Goal: Find specific page/section: Find specific page/section

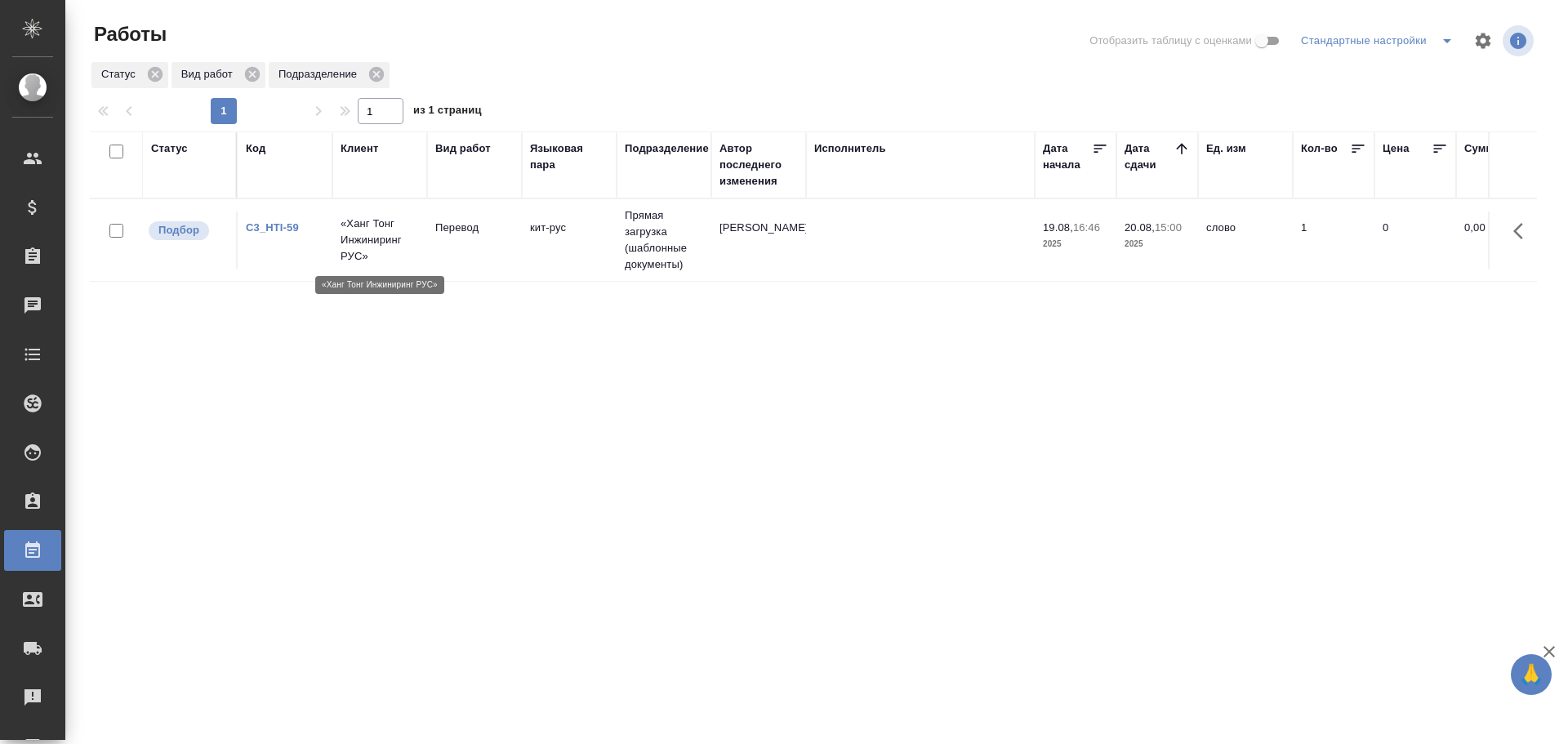
drag, startPoint x: 0, startPoint y: 0, endPoint x: 379, endPoint y: 247, distance: 452.4
click at [379, 247] on p "«Ханг Тонг Инжиниринг РУС»" at bounding box center [380, 240] width 78 height 49
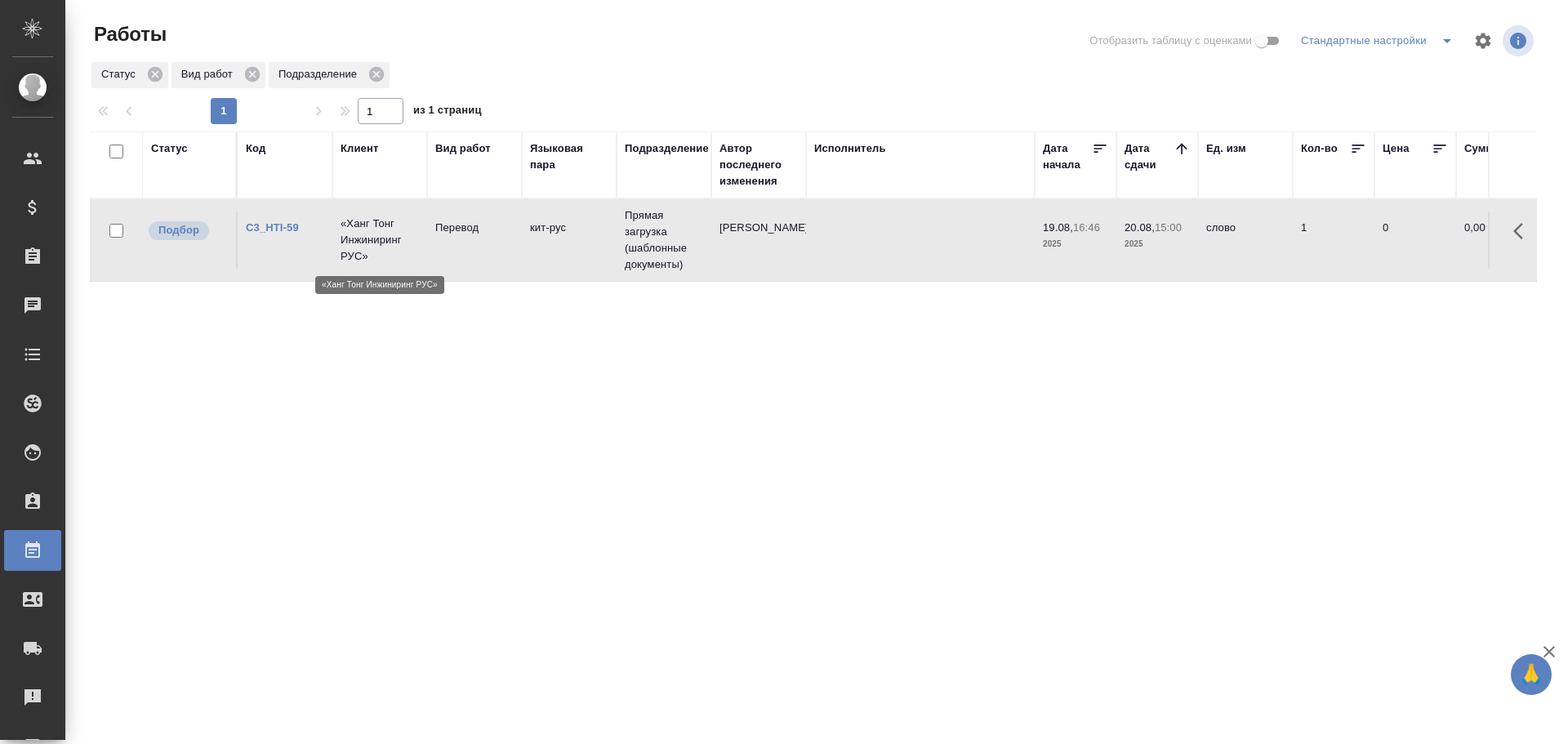
click at [379, 248] on p "«Ханг Тонг Инжиниринг РУС»" at bounding box center [380, 240] width 78 height 49
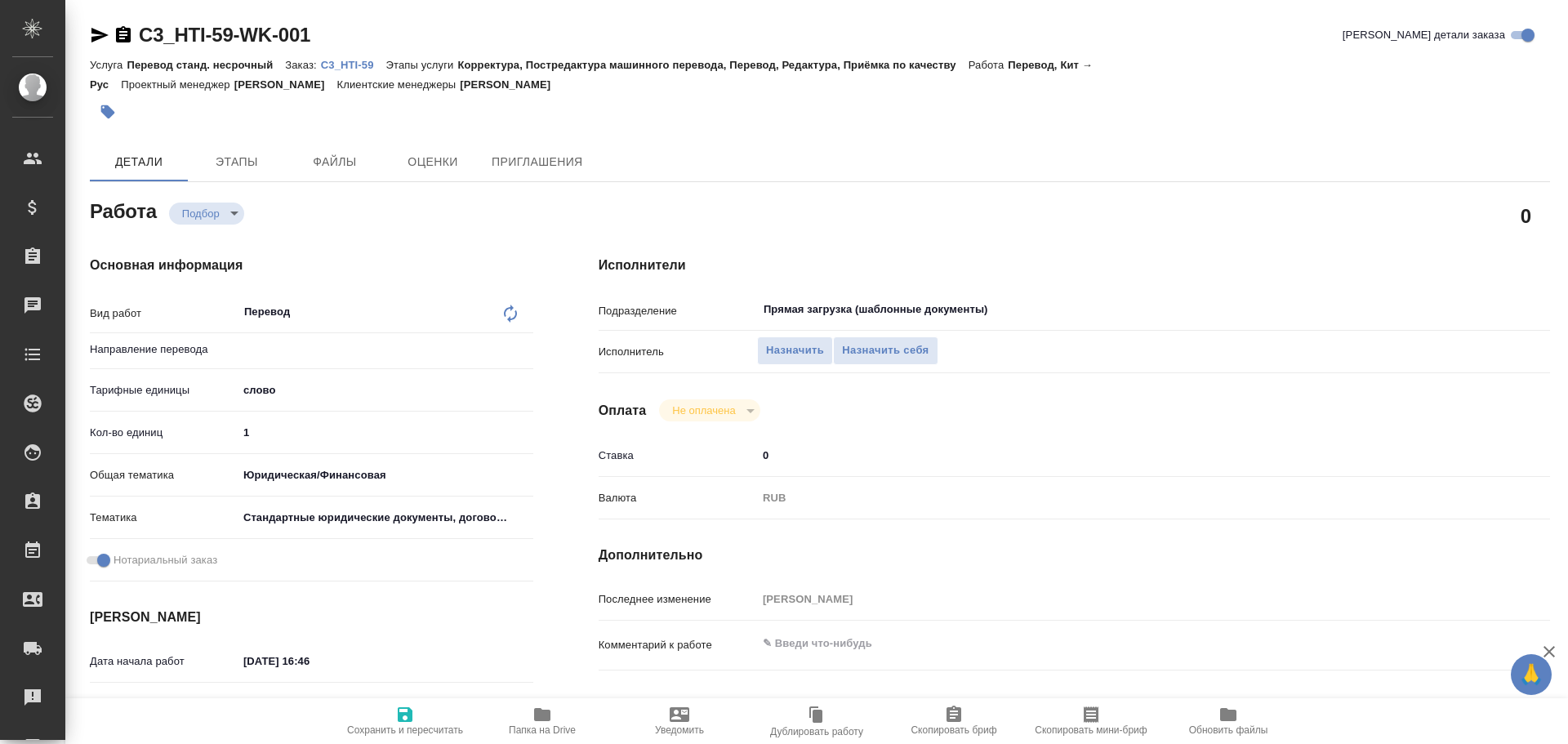
type textarea "x"
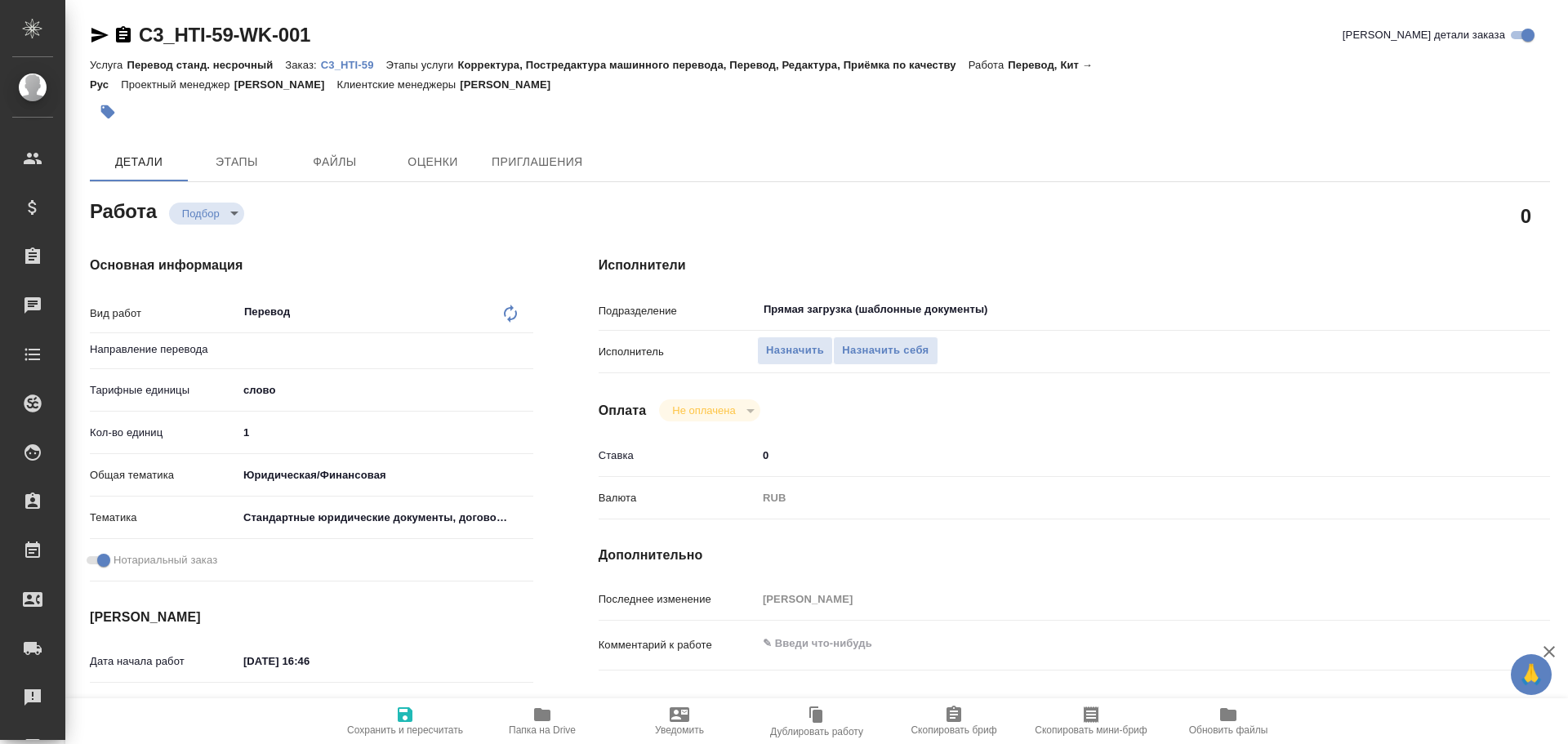
type textarea "x"
type input "кит-рус"
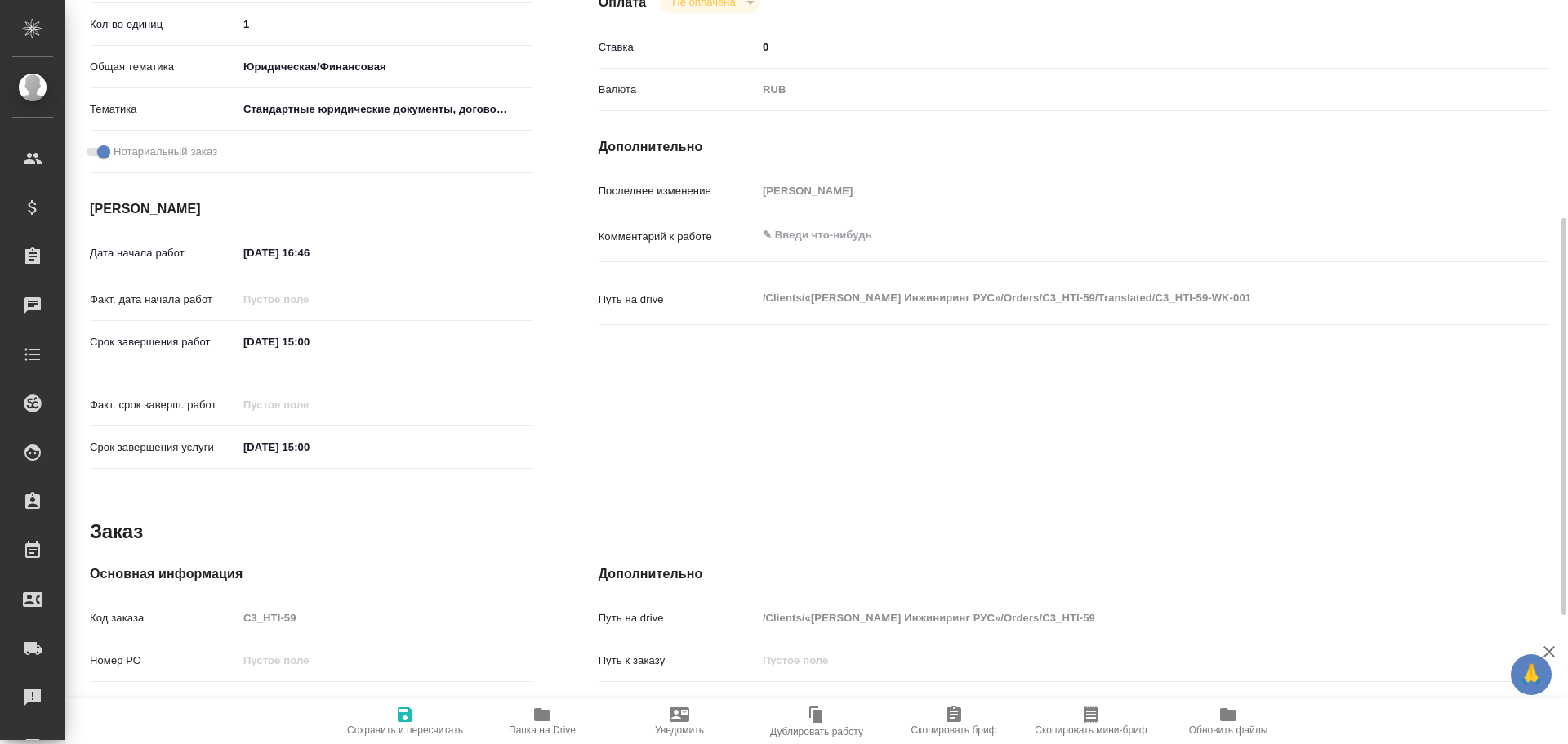
type textarea "x"
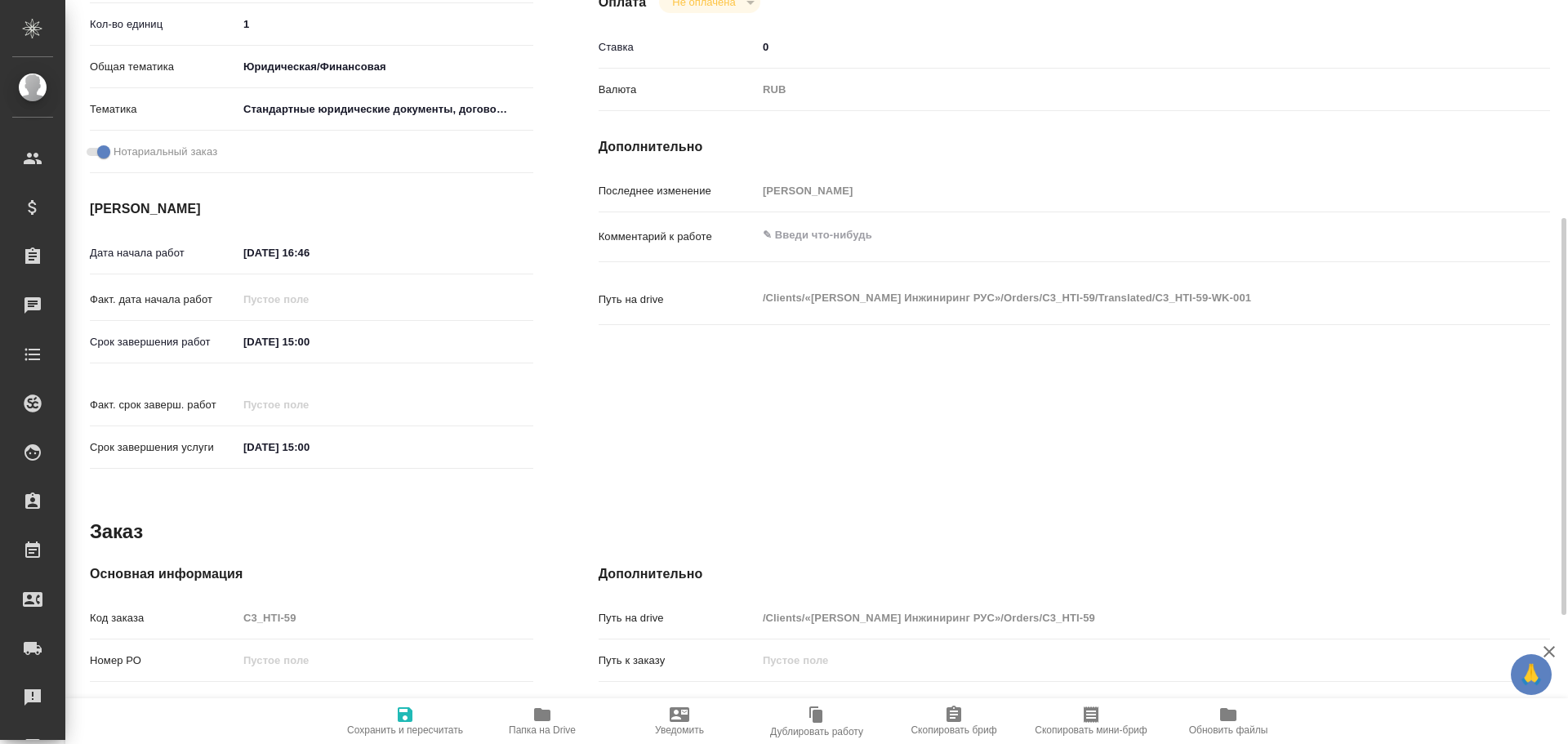
scroll to position [649, 0]
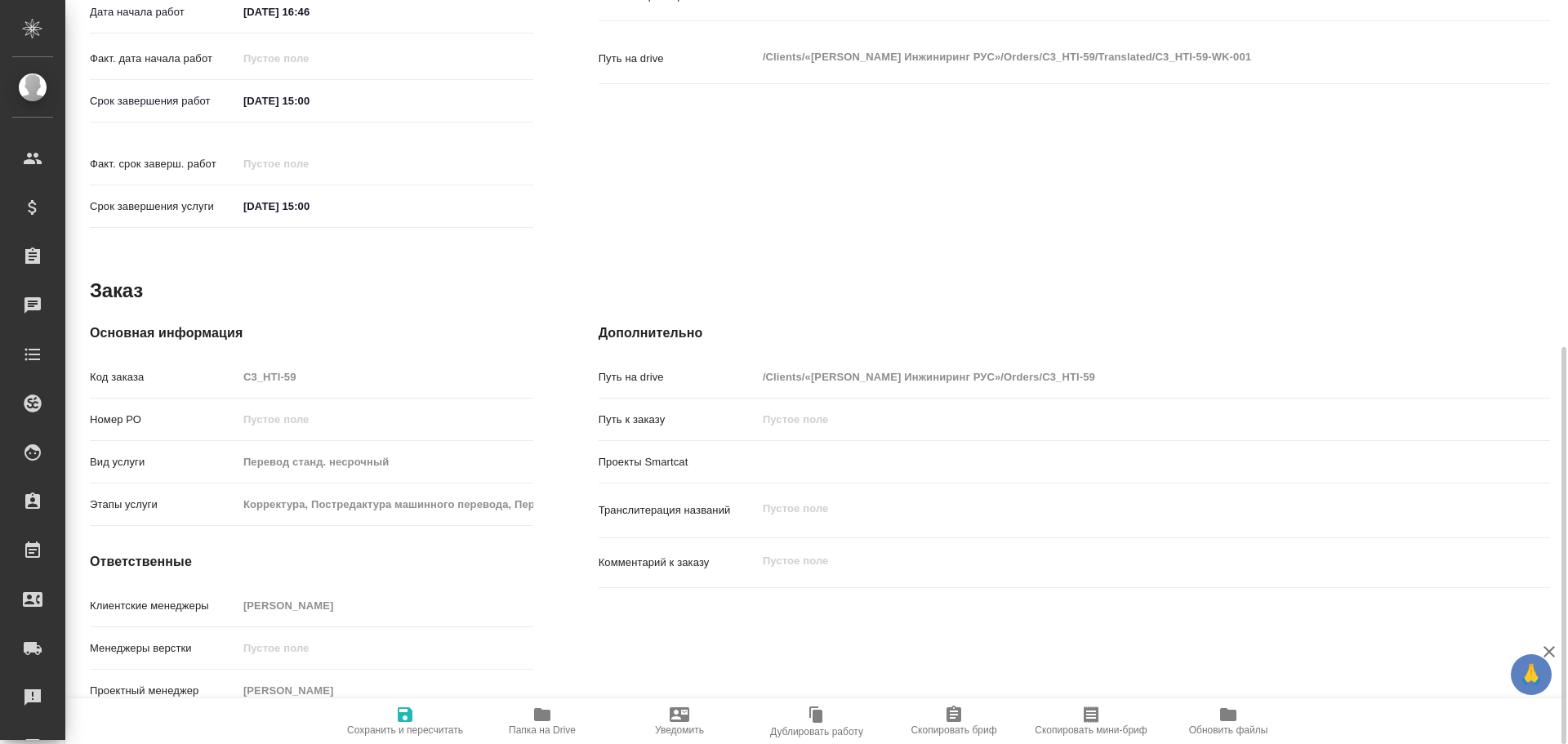
type textarea "x"
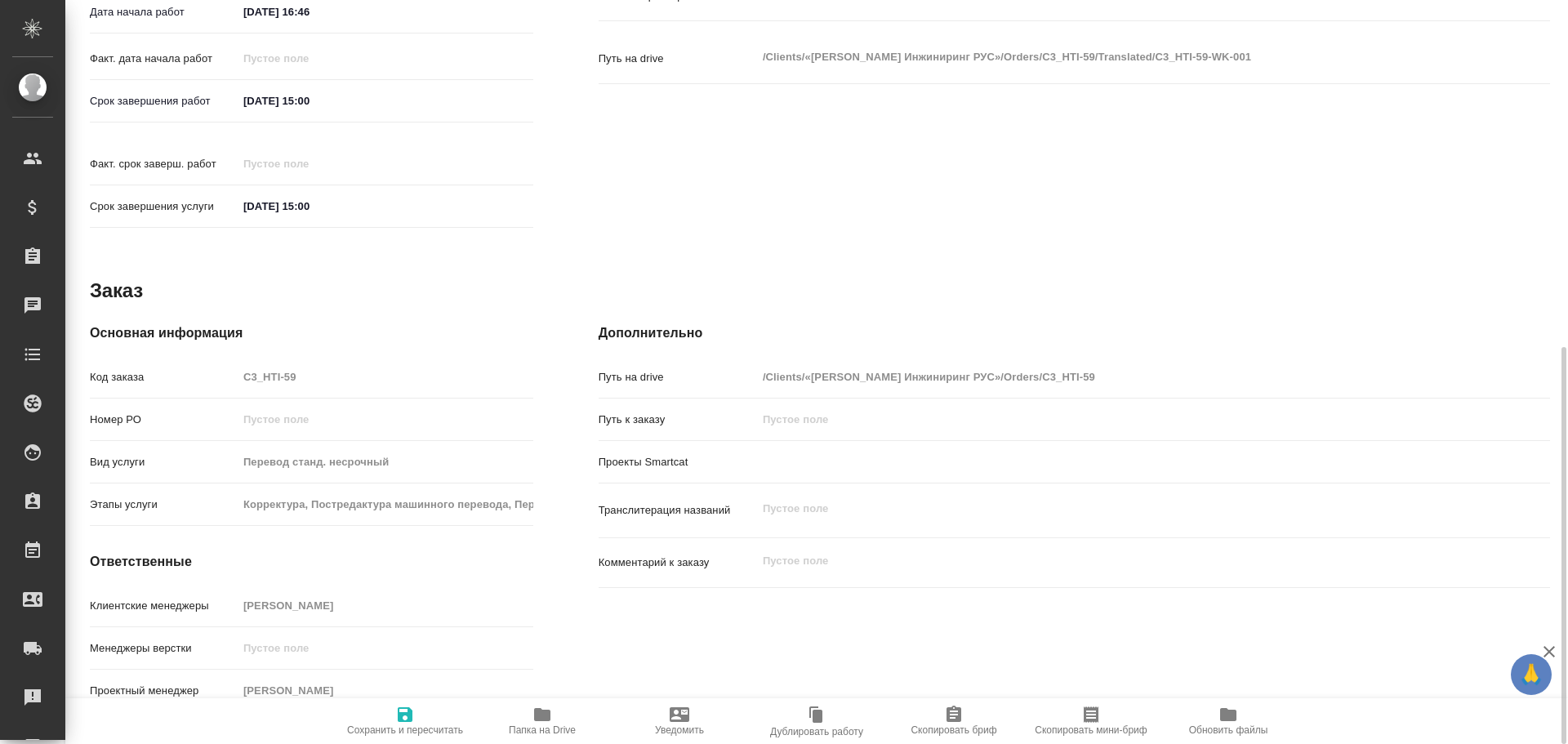
type textarea "x"
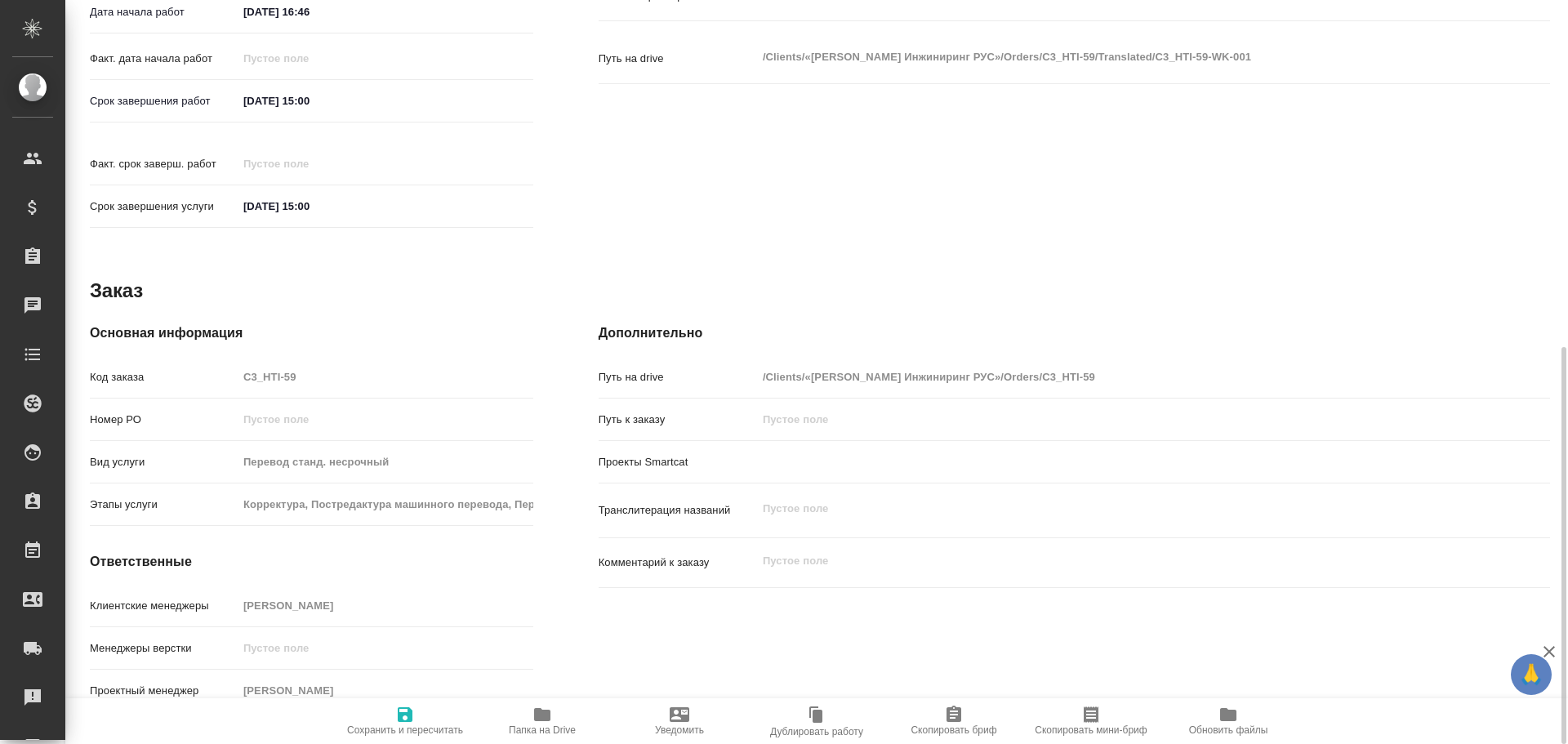
click at [544, 730] on span "Папка на Drive" at bounding box center [542, 730] width 67 height 11
type textarea "x"
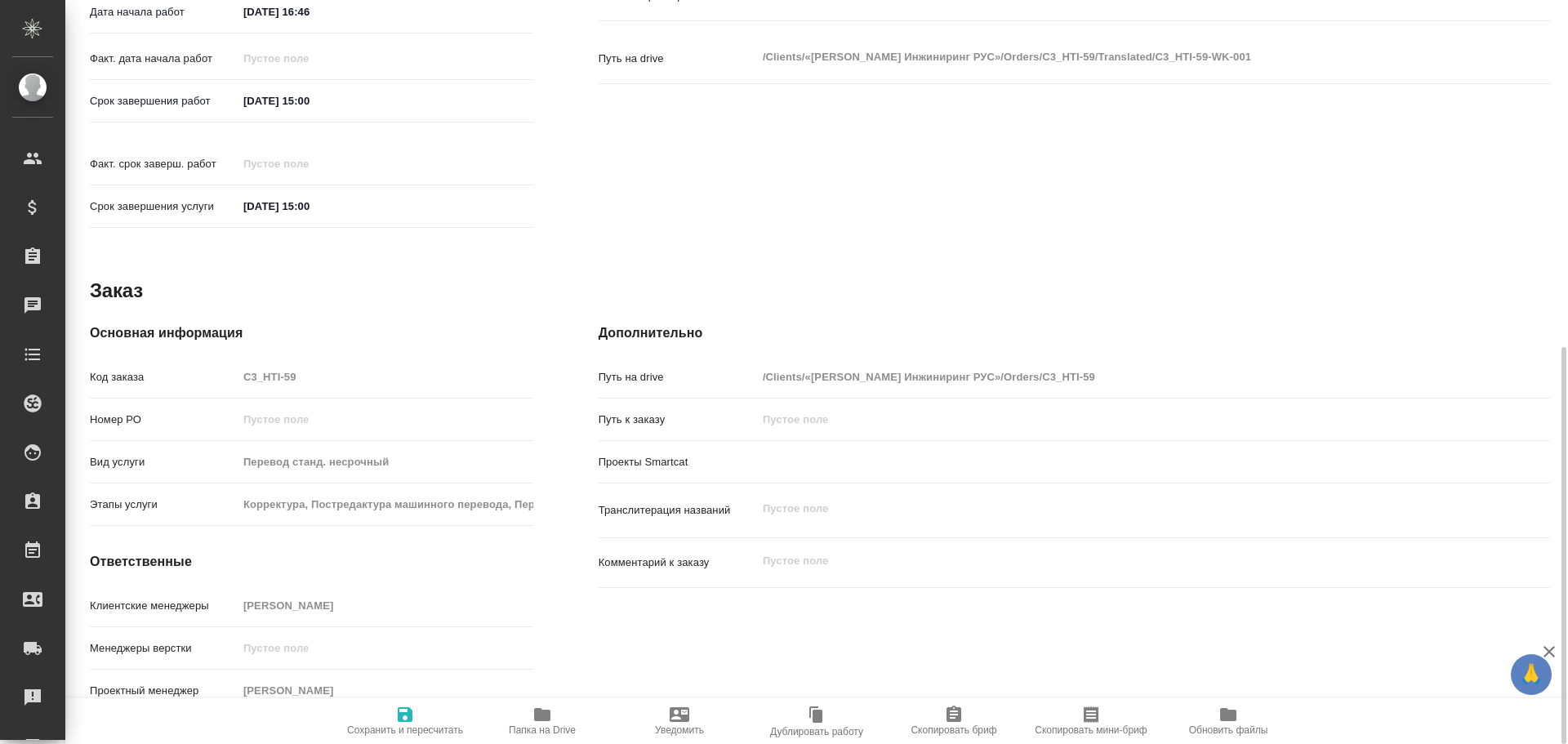
type textarea "x"
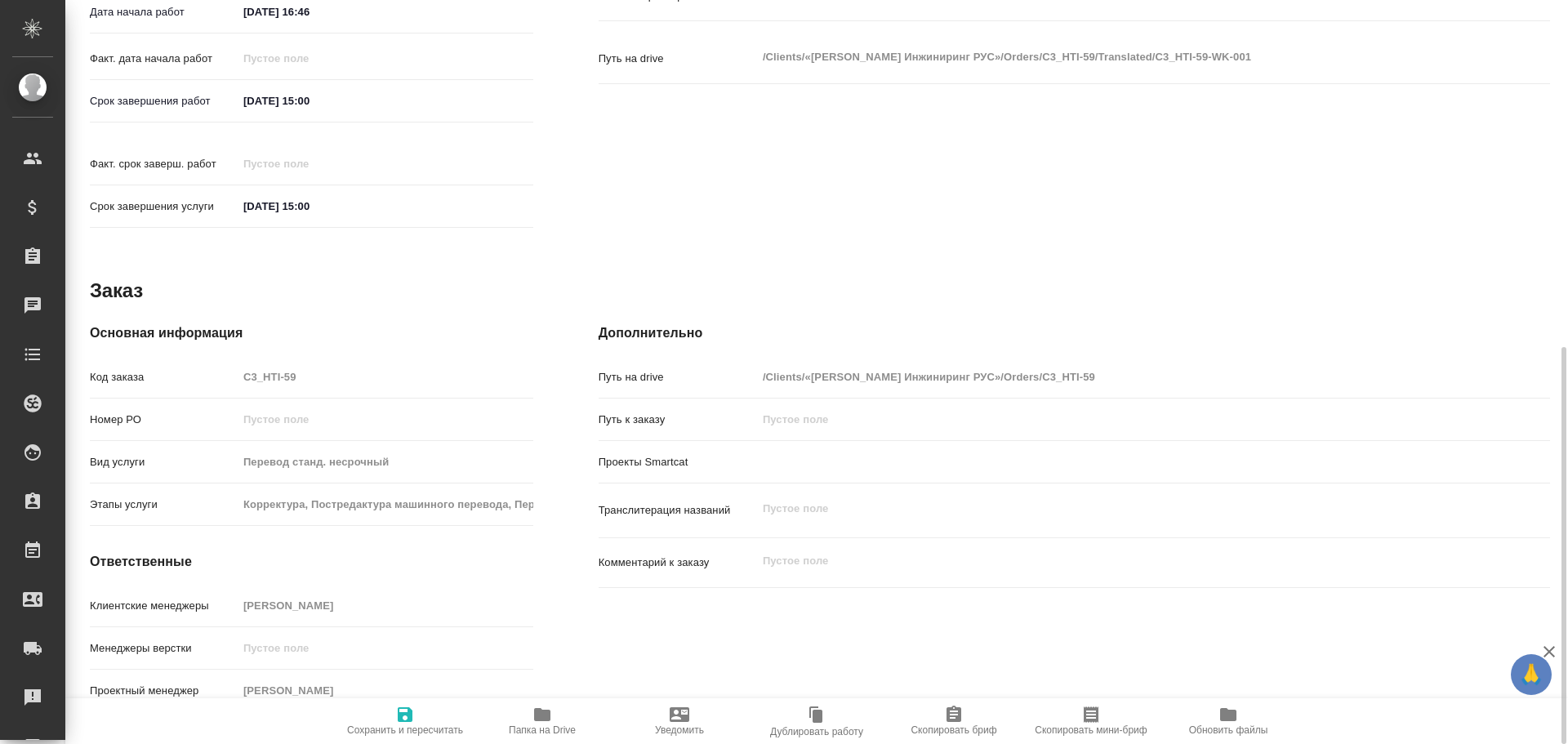
type textarea "x"
